Goal: Obtain resource: Download file/media

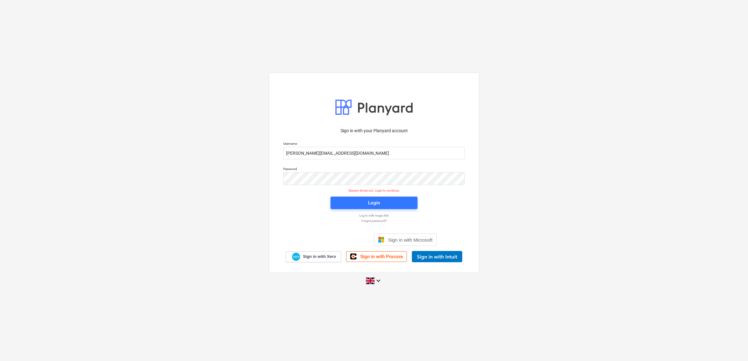
drag, startPoint x: 521, startPoint y: 115, endPoint x: 515, endPoint y: 121, distance: 9.1
click at [518, 120] on div "Sign in with your Planyard account Username [PERSON_NAME][EMAIL_ADDRESS][DOMAIN…" at bounding box center [374, 181] width 748 height 226
click at [380, 205] on span "Login" at bounding box center [374, 203] width 72 height 8
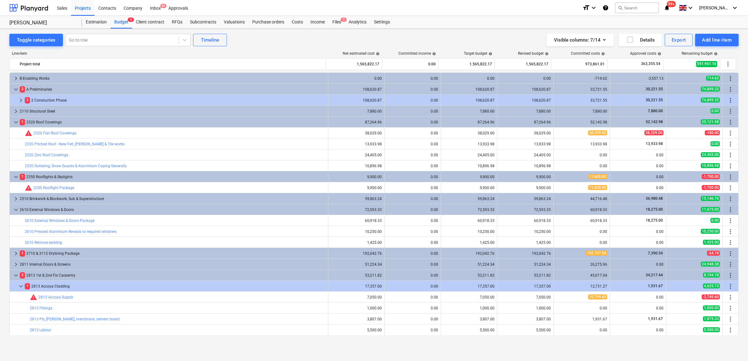
scroll to position [39, 0]
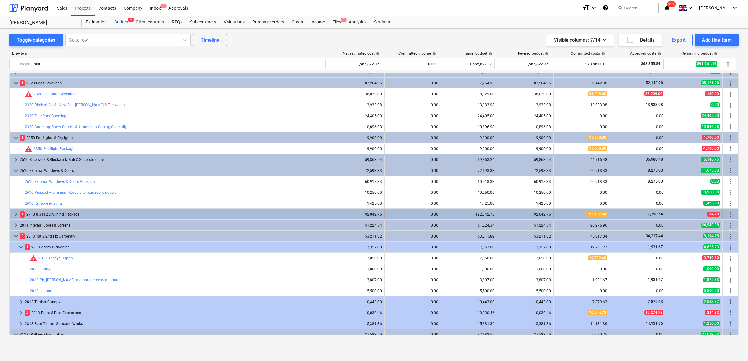
click at [64, 215] on div "1 2710 & 3112 Drylining Package" at bounding box center [173, 215] width 306 height 10
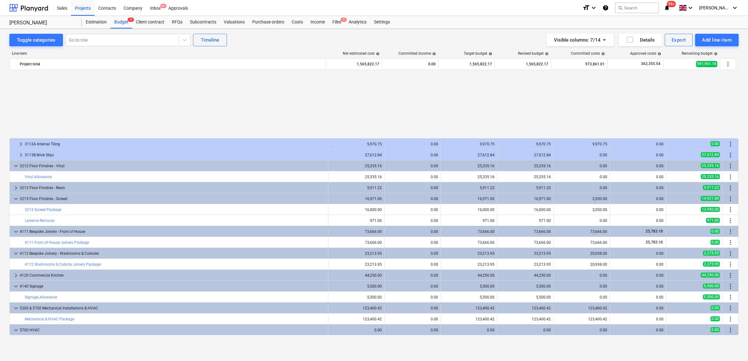
scroll to position [352, 0]
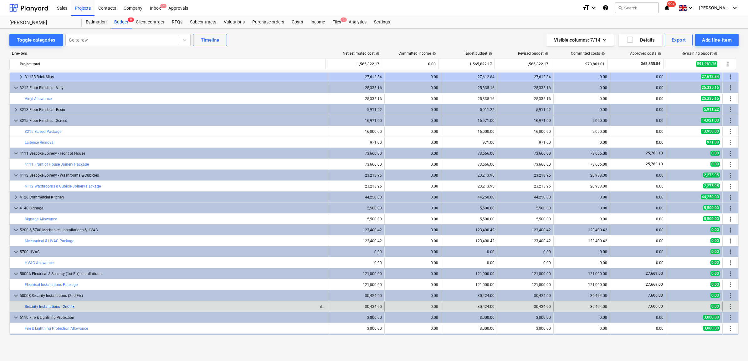
click at [56, 277] on link "Security Installations - 2nd fix" at bounding box center [50, 307] width 50 height 4
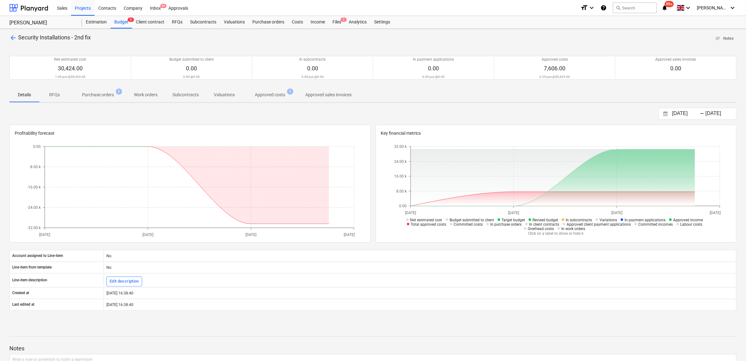
click at [273, 95] on p "Approved costs" at bounding box center [270, 95] width 30 height 7
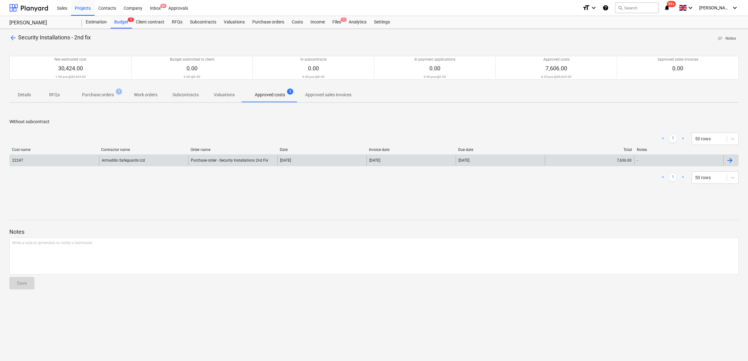
click at [212, 161] on div "Purchase order - Security Installations 2nd Fix" at bounding box center [229, 160] width 77 height 4
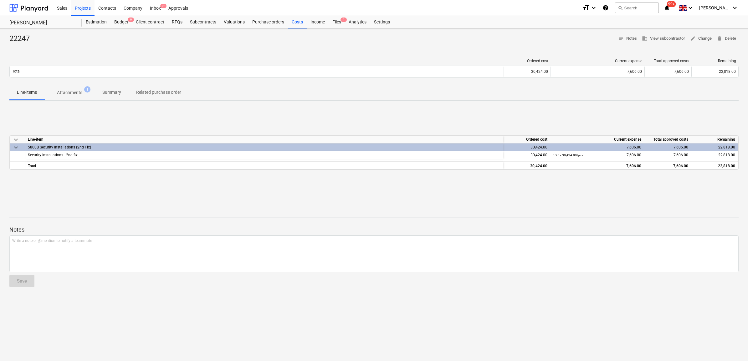
click at [69, 93] on p "Attachments" at bounding box center [69, 92] width 25 height 7
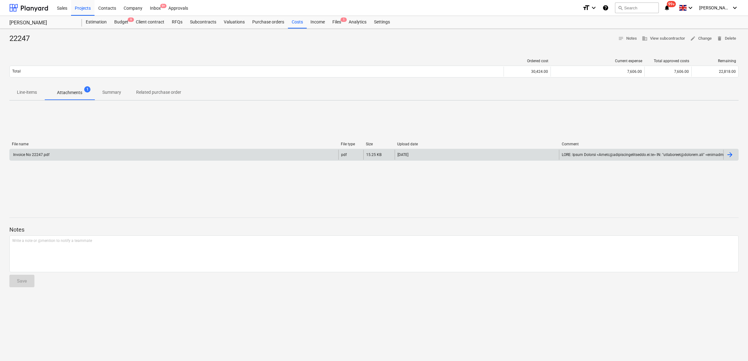
click at [78, 151] on div "Invoice No 22247.pdf" at bounding box center [174, 155] width 329 height 10
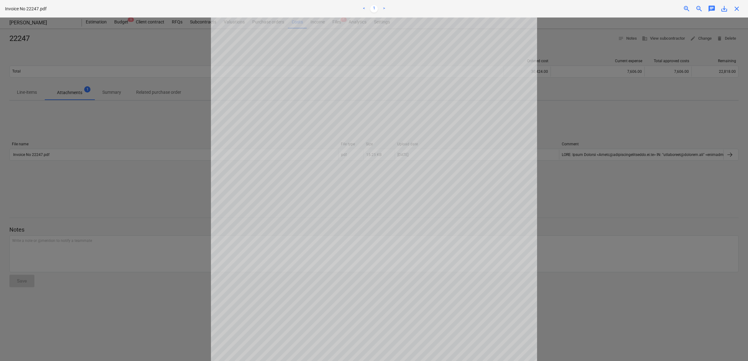
click at [597, 8] on div "Project fetching failed" at bounding box center [660, 6] width 169 height 13
click at [597, 9] on div "Project fetching failed" at bounding box center [660, 6] width 169 height 13
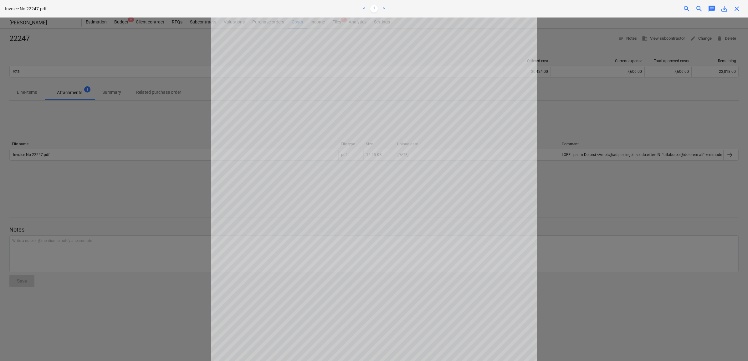
click at [597, 9] on div "Project fetching failed" at bounding box center [660, 6] width 169 height 13
click at [597, 53] on div at bounding box center [374, 190] width 748 height 344
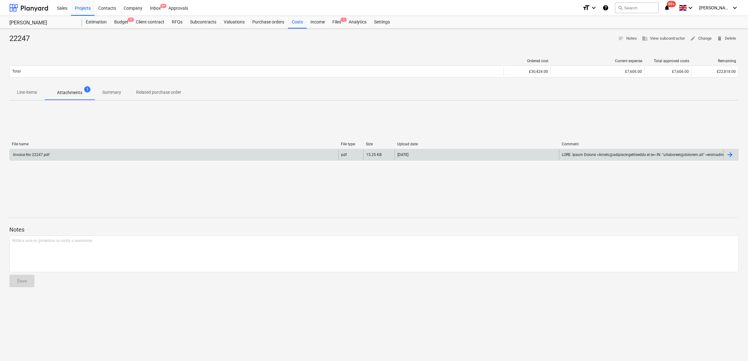
click at [257, 156] on div "Invoice No 22247.pdf" at bounding box center [174, 155] width 329 height 10
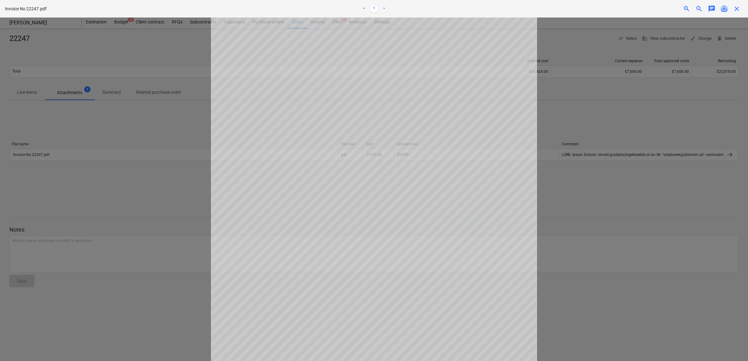
click at [722, 7] on span "save_alt" at bounding box center [724, 9] width 8 height 8
click at [734, 8] on span "close" at bounding box center [737, 9] width 8 height 8
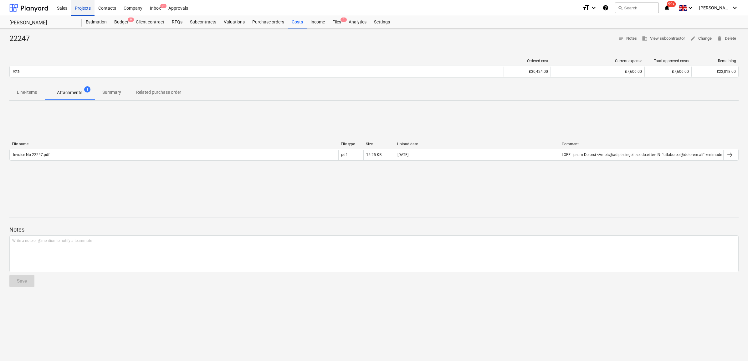
click at [85, 8] on div "Projects" at bounding box center [82, 8] width 23 height 16
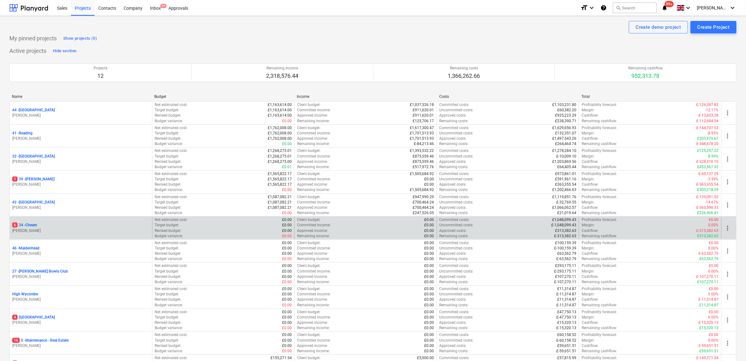
click at [34, 226] on p "6 34 - Cheam" at bounding box center [24, 225] width 25 height 5
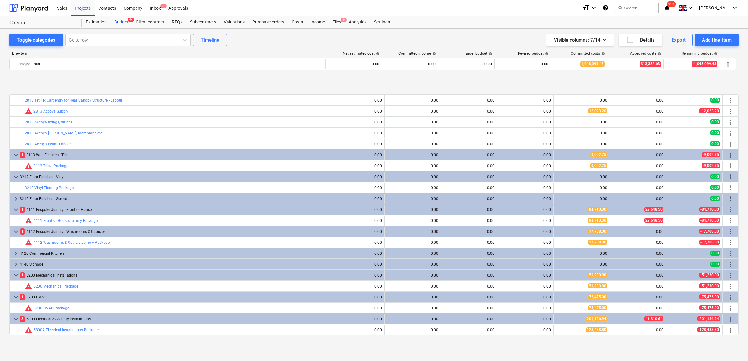
scroll to position [508, 0]
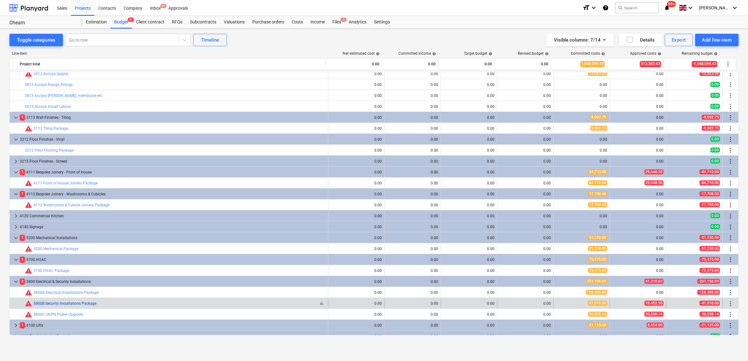
click at [66, 304] on link "5800B Security Installations Package" at bounding box center [64, 304] width 63 height 4
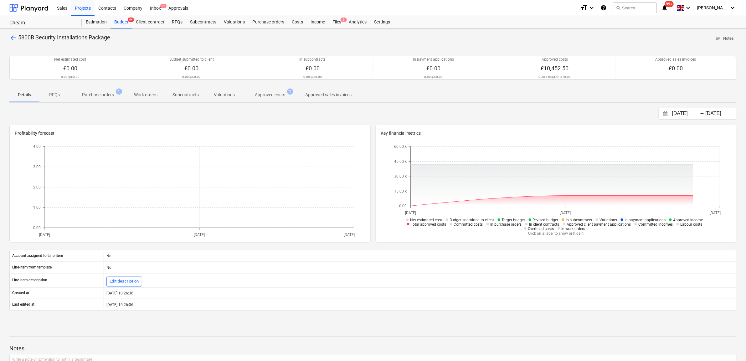
click at [265, 93] on p "Approved costs" at bounding box center [270, 95] width 30 height 7
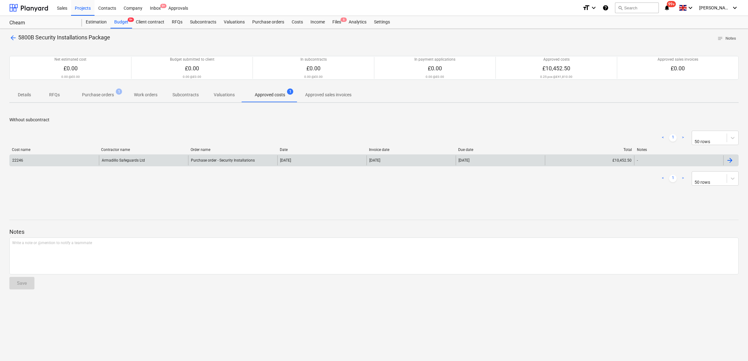
click at [186, 158] on div "Armadillo Safeguards Ltd" at bounding box center [143, 161] width 89 height 10
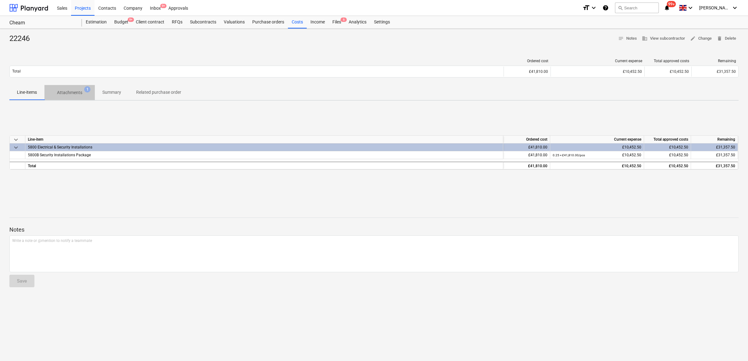
drag, startPoint x: 75, startPoint y: 91, endPoint x: 99, endPoint y: 109, distance: 28.9
click at [75, 92] on p "Attachments" at bounding box center [69, 92] width 25 height 7
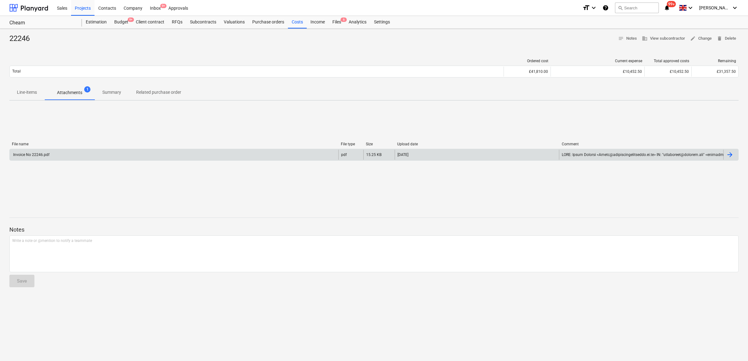
click at [120, 157] on div "Invoice No 22246.pdf" at bounding box center [174, 155] width 329 height 10
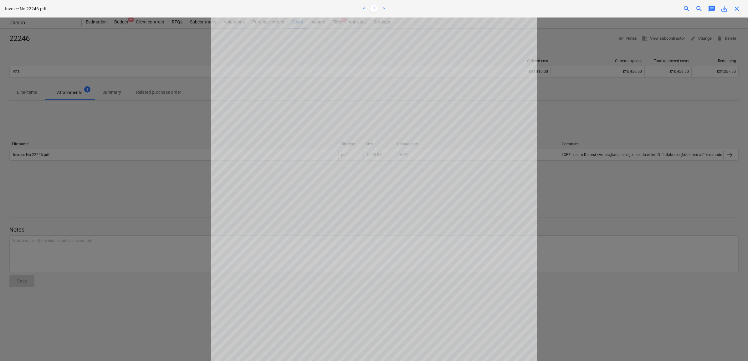
scroll to position [117, 0]
click at [722, 7] on span "save_alt" at bounding box center [724, 9] width 8 height 8
click at [738, 8] on span "close" at bounding box center [737, 9] width 8 height 8
